Goal: Information Seeking & Learning: Find specific fact

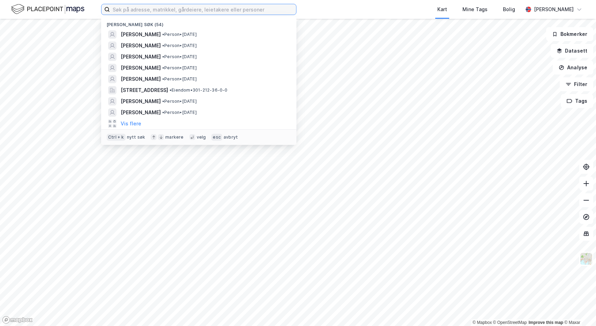
click at [139, 12] on input at bounding box center [203, 9] width 186 height 10
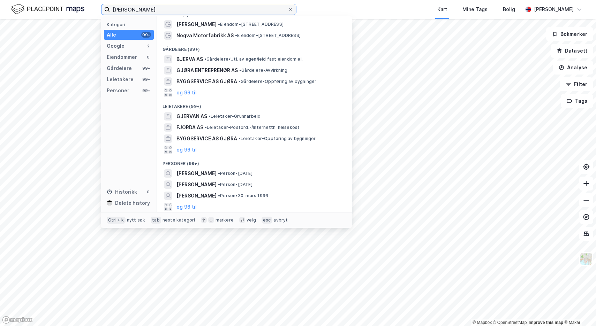
scroll to position [10, 0]
type input "[PERSON_NAME]"
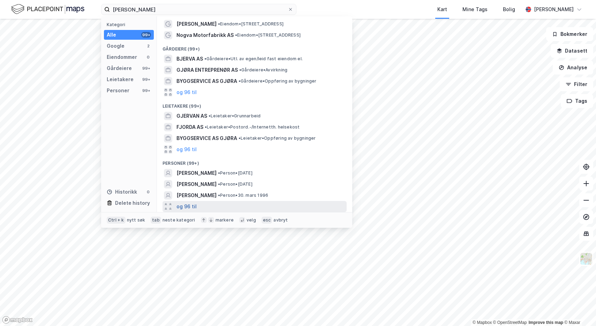
click at [188, 207] on button "og 96 til" at bounding box center [186, 207] width 20 height 8
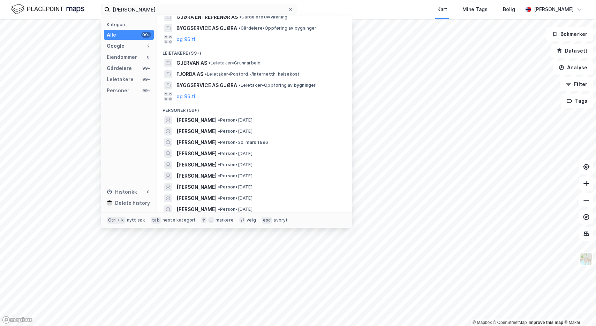
scroll to position [66, 0]
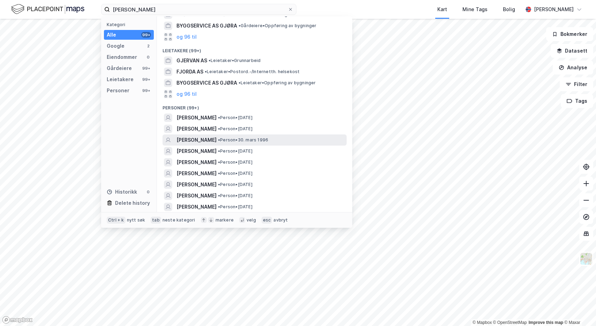
click at [216, 140] on span "[PERSON_NAME]" at bounding box center [196, 140] width 40 height 8
